Goal: Task Accomplishment & Management: Manage account settings

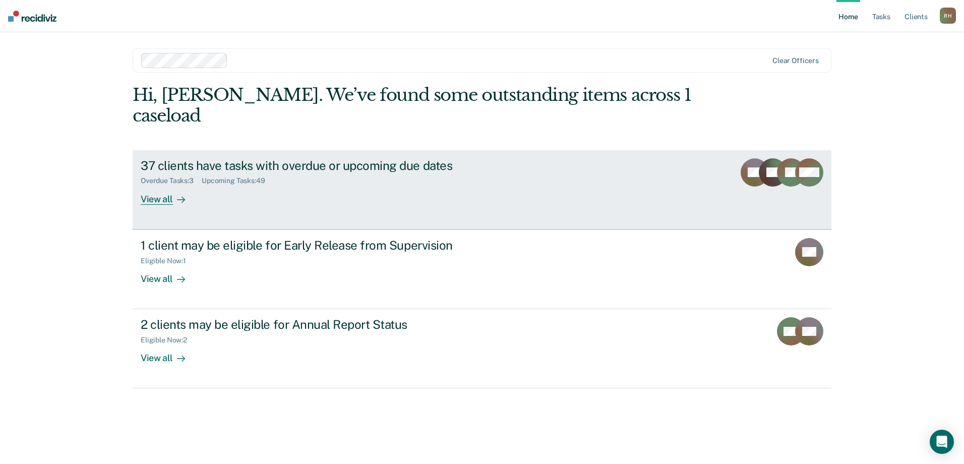
click at [167, 185] on div "View all" at bounding box center [169, 195] width 56 height 20
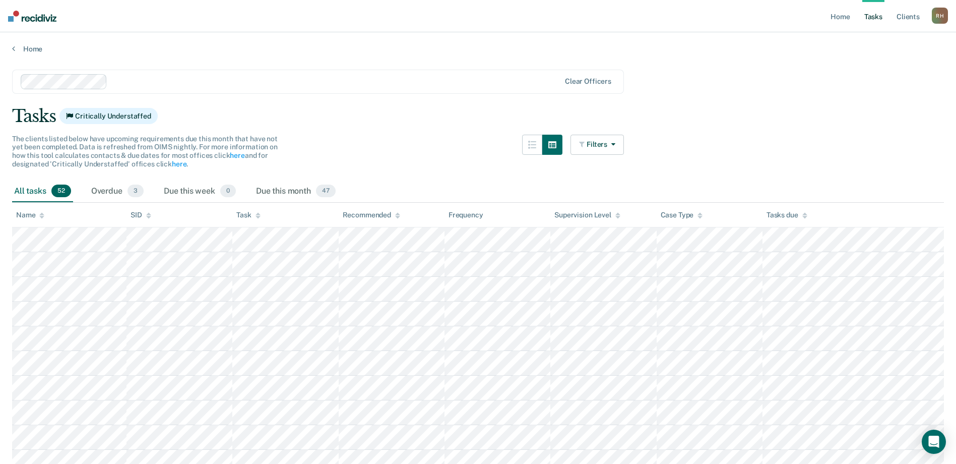
click at [258, 217] on icon at bounding box center [258, 217] width 5 height 3
click at [945, 13] on div "R H" at bounding box center [940, 16] width 16 height 16
click at [869, 65] on link "Log Out" at bounding box center [899, 66] width 81 height 9
